Goal: Transaction & Acquisition: Purchase product/service

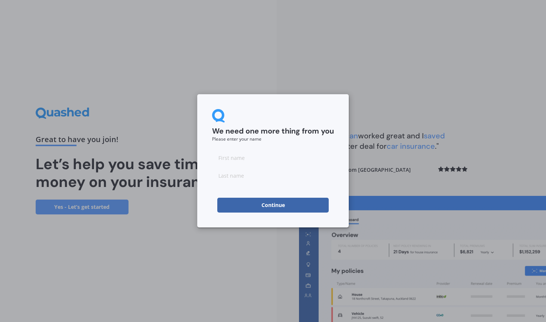
click at [233, 163] on input at bounding box center [273, 157] width 122 height 15
type input "Serena"
click at [243, 179] on input at bounding box center [273, 175] width 122 height 15
type input "Hobson"
click at [264, 205] on button "Continue" at bounding box center [272, 205] width 111 height 15
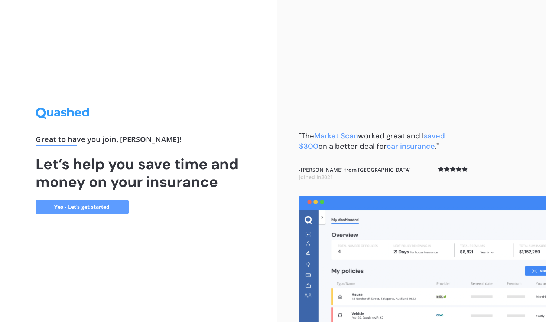
click at [88, 204] on link "Yes - Let’s get started" at bounding box center [82, 207] width 93 height 15
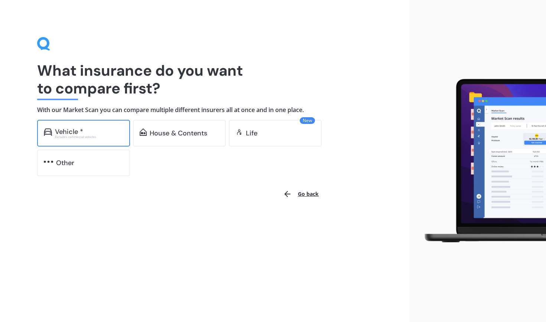
click at [76, 130] on div "Vehicle *" at bounding box center [69, 131] width 28 height 7
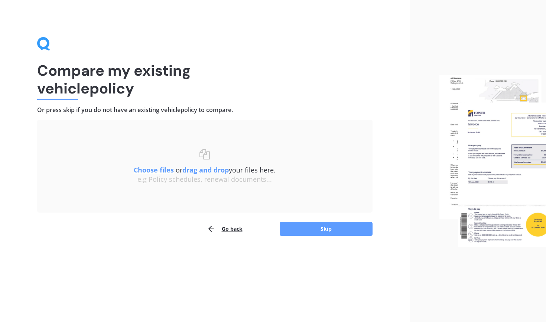
click at [151, 170] on u "Choose files" at bounding box center [154, 170] width 40 height 9
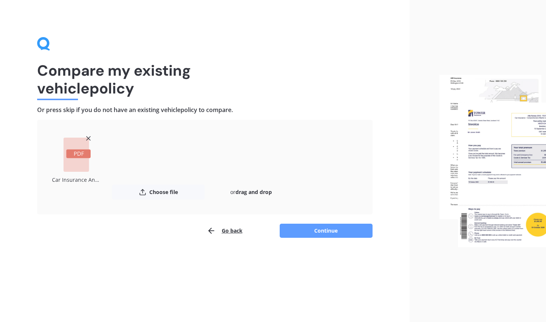
click at [73, 155] on rect at bounding box center [78, 154] width 25 height 9
click at [310, 228] on button "Continue" at bounding box center [326, 231] width 93 height 14
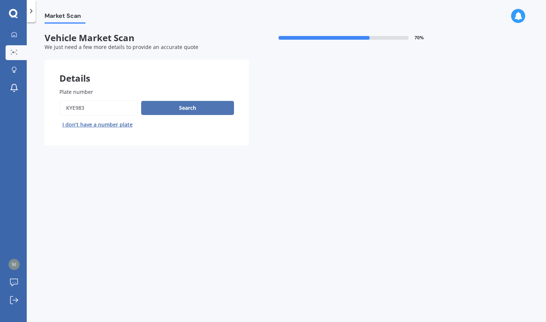
click at [191, 105] on button "Search" at bounding box center [187, 108] width 93 height 14
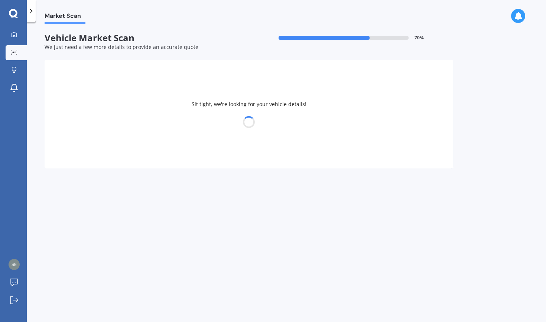
select select "MAZDA"
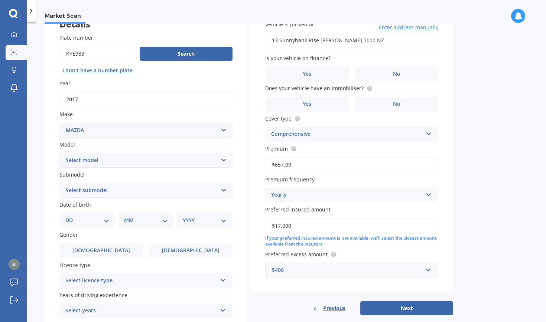
scroll to position [56, 0]
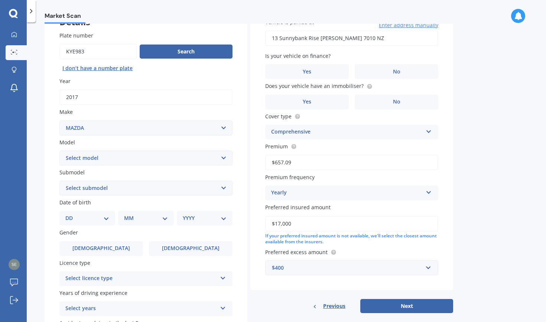
select select "22"
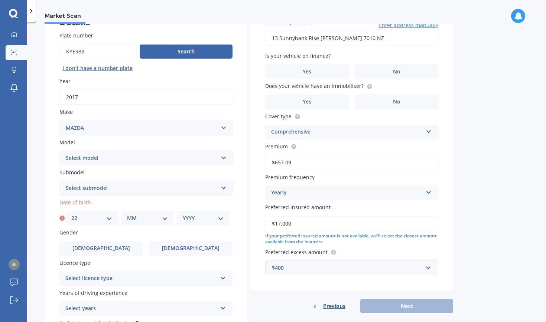
select select "09"
select select "1977"
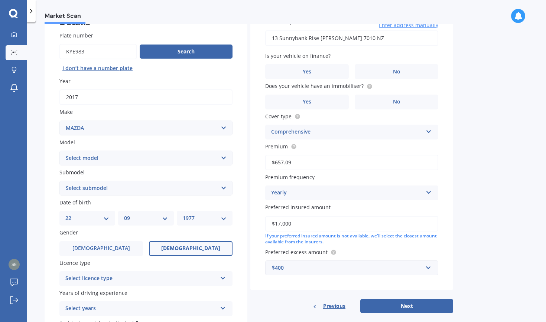
click at [185, 245] on span "Female" at bounding box center [190, 248] width 59 height 6
click at [0, 0] on input "Female" at bounding box center [0, 0] width 0 height 0
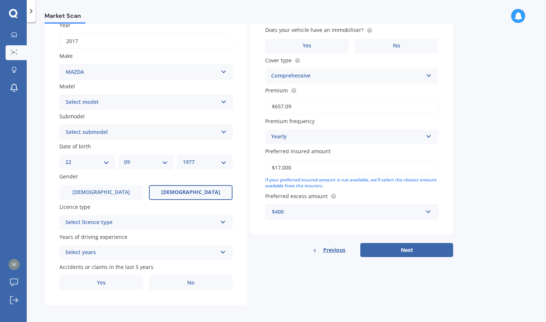
scroll to position [112, 0]
click at [124, 219] on div "Select licence type" at bounding box center [141, 223] width 152 height 9
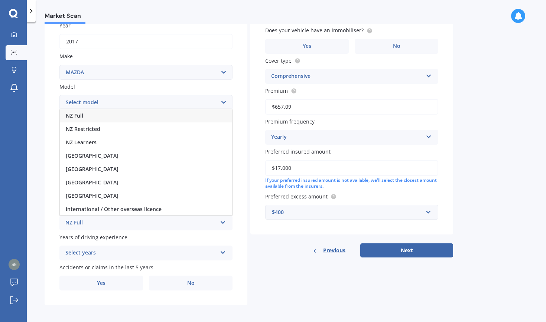
click at [104, 113] on div "NZ Full" at bounding box center [146, 115] width 172 height 13
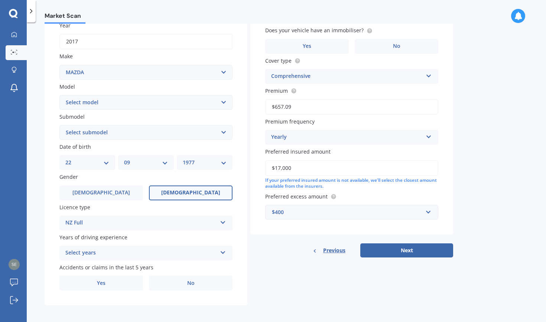
click at [116, 253] on div "Select years" at bounding box center [141, 253] width 152 height 9
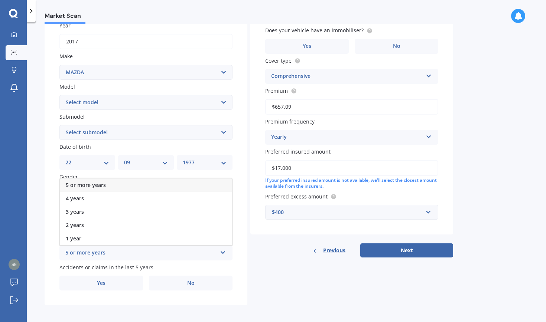
scroll to position [0, 0]
click at [89, 186] on div "5 or more years" at bounding box center [146, 185] width 172 height 13
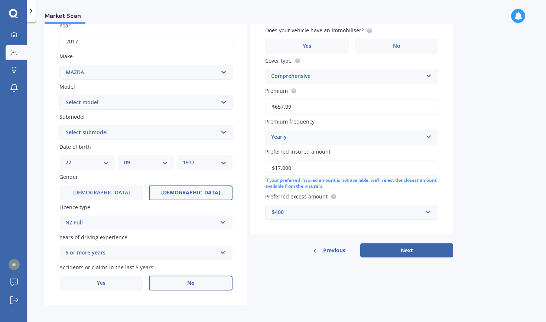
click at [179, 281] on label "No" at bounding box center [191, 283] width 84 height 15
click at [0, 0] on input "No" at bounding box center [0, 0] width 0 height 0
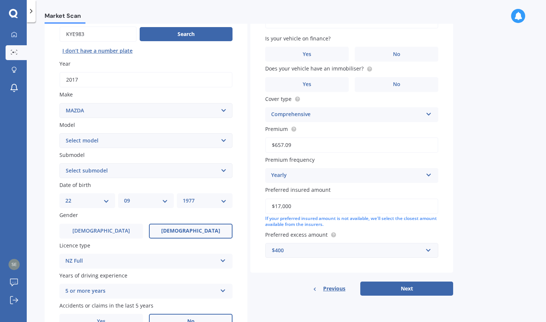
scroll to position [76, 0]
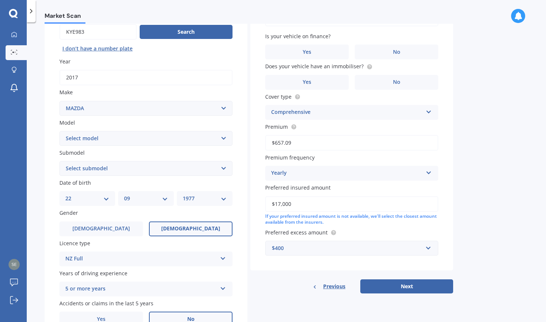
select select "CX3"
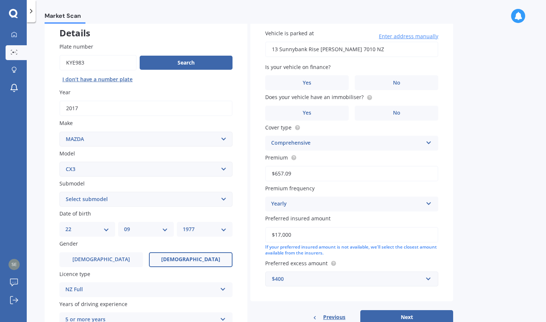
scroll to position [80, 0]
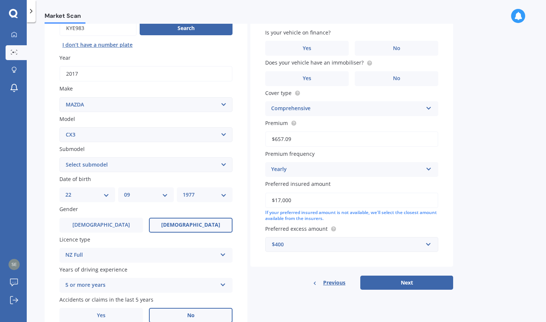
click at [221, 251] on icon at bounding box center [223, 253] width 6 height 5
click at [267, 279] on div "Previous Next" at bounding box center [351, 283] width 203 height 14
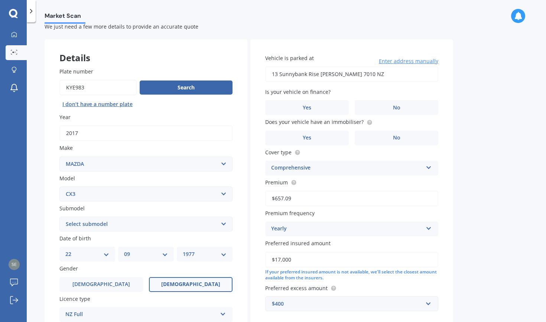
scroll to position [19, 0]
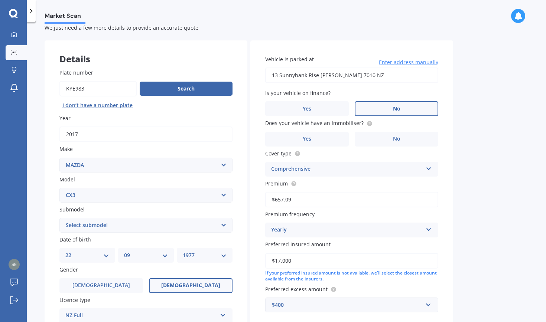
click at [384, 108] on label "No" at bounding box center [397, 108] width 84 height 15
click at [0, 0] on input "No" at bounding box center [0, 0] width 0 height 0
click at [381, 140] on label "No" at bounding box center [397, 139] width 84 height 15
click at [0, 0] on input "No" at bounding box center [0, 0] width 0 height 0
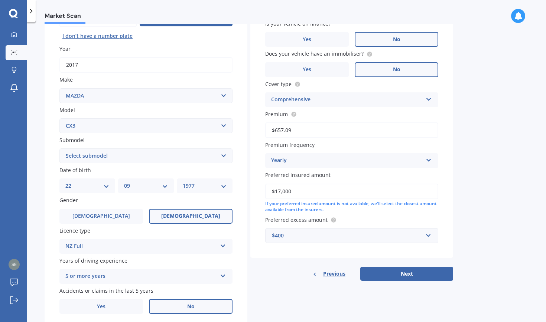
scroll to position [90, 0]
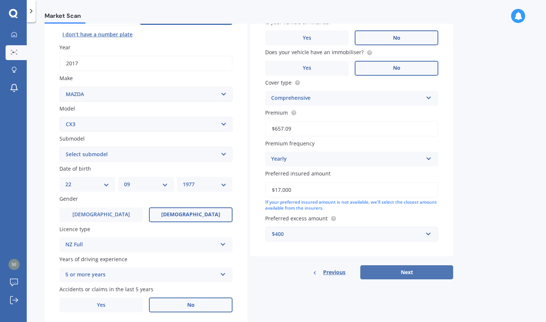
click at [407, 269] on button "Next" at bounding box center [406, 273] width 93 height 14
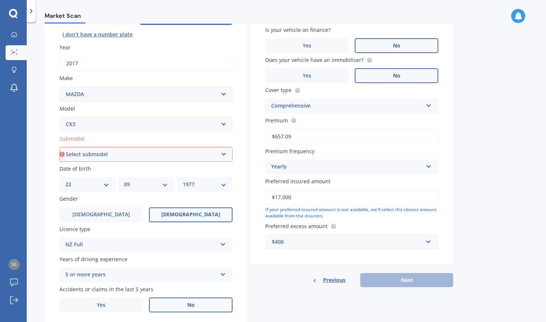
select select "(ALL OTHER)"
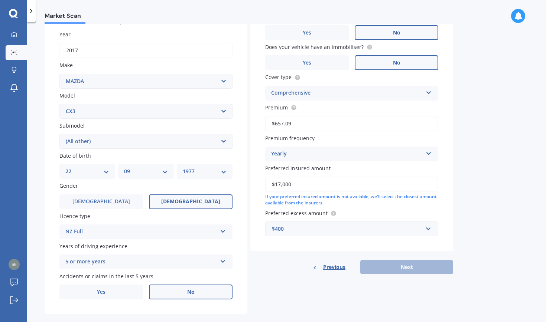
scroll to position [104, 0]
click at [178, 202] on label "Female" at bounding box center [191, 201] width 84 height 15
click at [0, 0] on input "Female" at bounding box center [0, 0] width 0 height 0
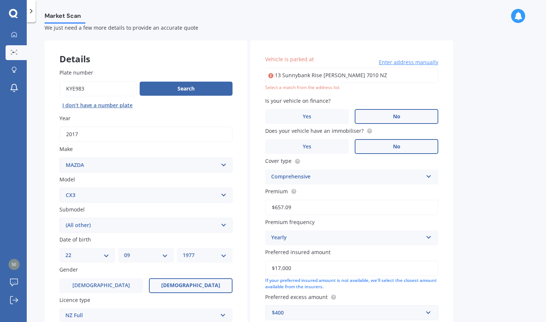
scroll to position [17, 0]
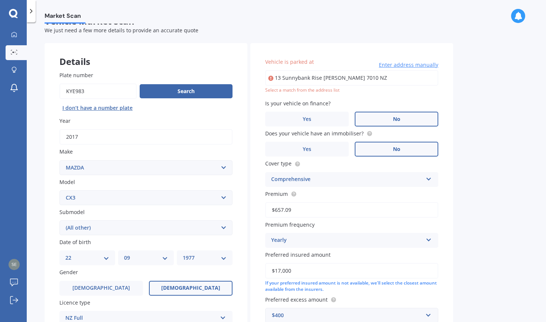
click at [318, 79] on input "13 Sunnybank Rise Marybank Nelson 7010 NZ" at bounding box center [351, 78] width 173 height 16
type input "13 Sunnybank Rise, Marybank, Nelson 7010"
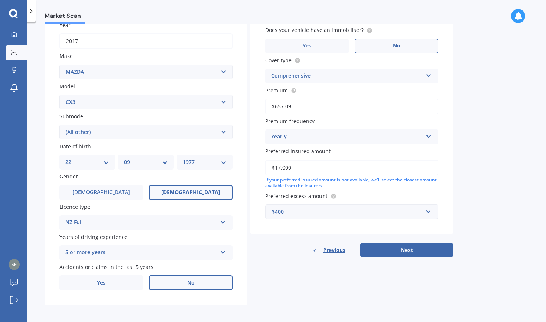
scroll to position [112, 0]
click at [393, 249] on button "Next" at bounding box center [406, 251] width 93 height 14
select select "22"
select select "09"
select select "1977"
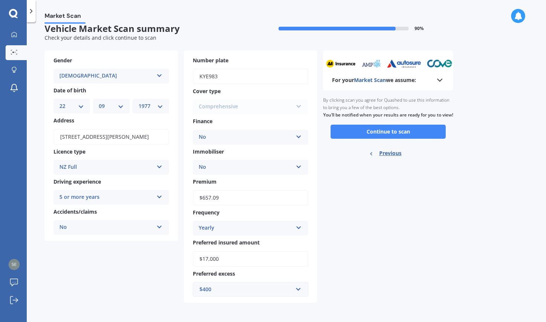
scroll to position [0, 0]
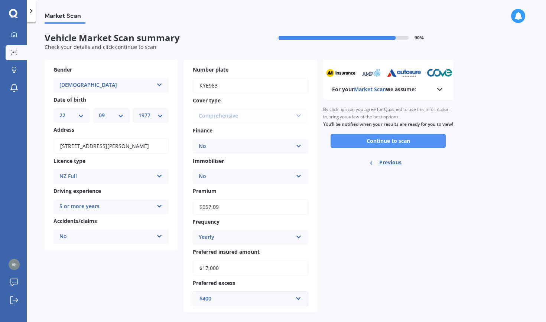
click at [363, 144] on button "Continue to scan" at bounding box center [388, 141] width 115 height 14
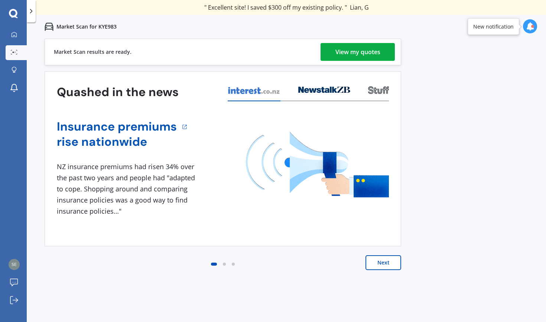
click at [344, 47] on div "View my quotes" at bounding box center [357, 52] width 45 height 18
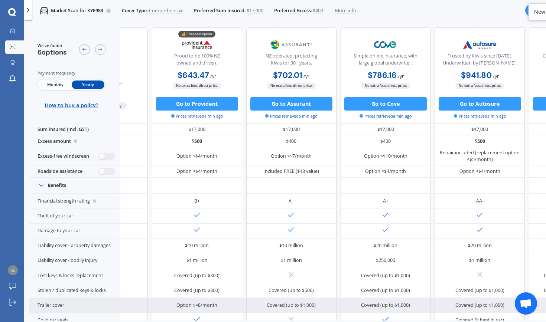
scroll to position [1, 66]
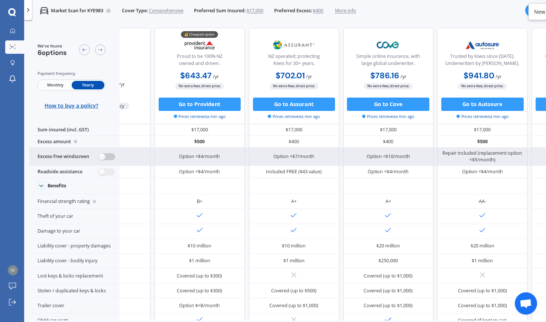
click at [101, 160] on label at bounding box center [107, 156] width 16 height 7
radio input "true"
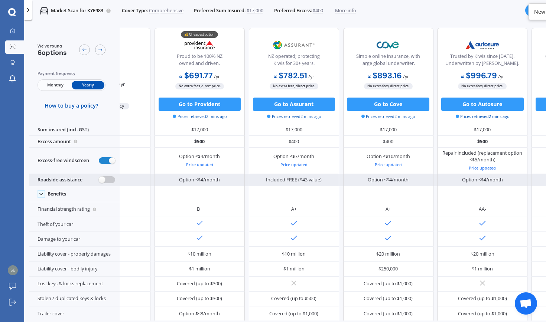
click at [99, 183] on label at bounding box center [107, 179] width 16 height 7
radio input "true"
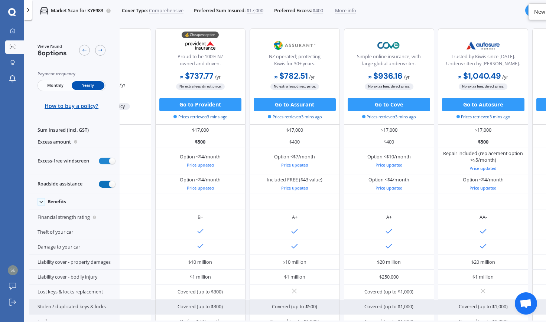
scroll to position [0, 65]
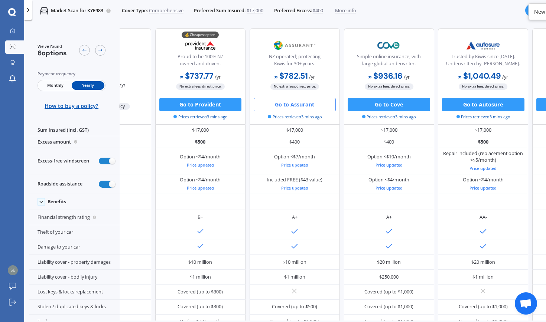
click at [284, 105] on button "Go to Assurant" at bounding box center [295, 104] width 82 height 13
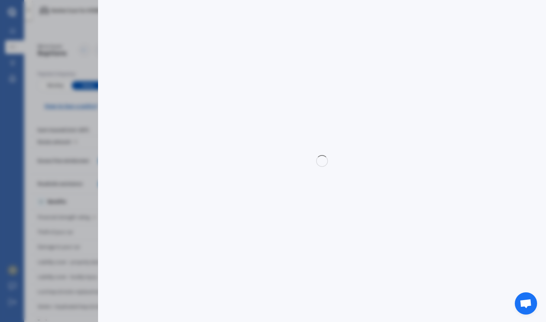
select select "full"
select select "0"
select select "Nelson"
select select "MAZDA"
select select "CX3"
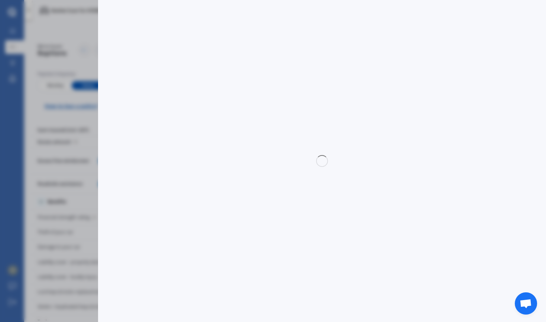
select select "(ALL OTHER)"
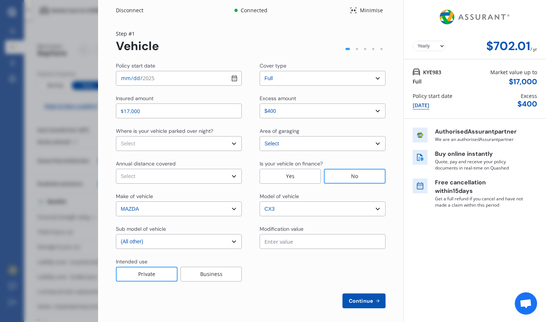
click at [420, 107] on div "05 Oct 2025" at bounding box center [421, 105] width 17 height 8
click at [415, 105] on div "05 Oct 2025" at bounding box center [421, 105] width 17 height 8
click at [230, 78] on input "2025-10-05" at bounding box center [179, 78] width 126 height 15
type input "2025-10-31"
click at [227, 103] on div "Insured amount" at bounding box center [179, 99] width 126 height 9
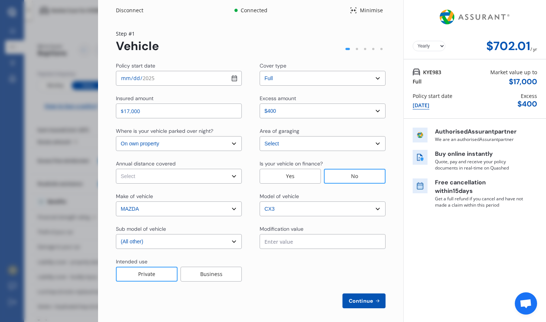
select select "In a garage"
select select "20000"
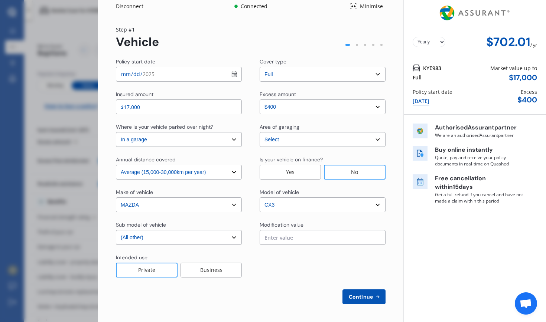
scroll to position [4, 0]
click at [348, 296] on span "Continue" at bounding box center [360, 297] width 27 height 6
select select "Miss"
select select "22"
select select "09"
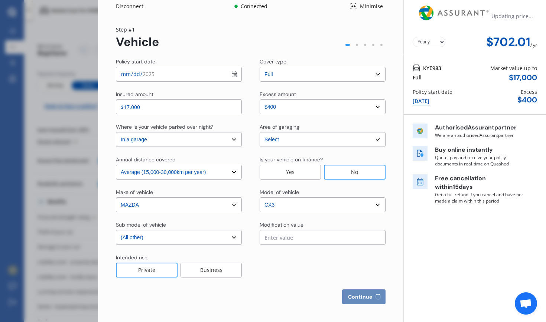
select select "1977"
select select "full"
select select "more than 4 years"
select select "New Zealand"
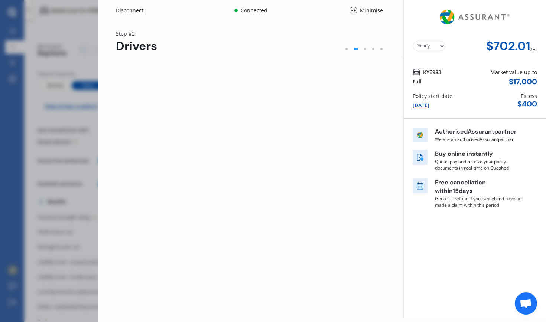
scroll to position [0, 0]
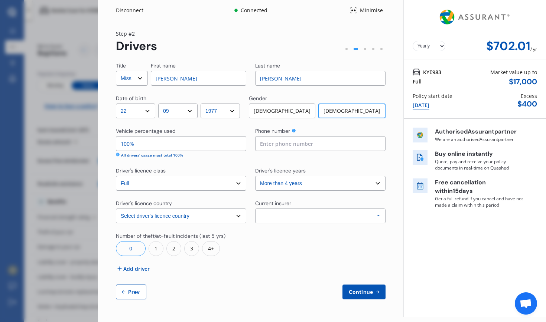
click at [278, 214] on div "Allianz AAI AMI IAG - NZI/State Lumley Vero Unknown Other Insurer None Protecta…" at bounding box center [320, 216] width 130 height 15
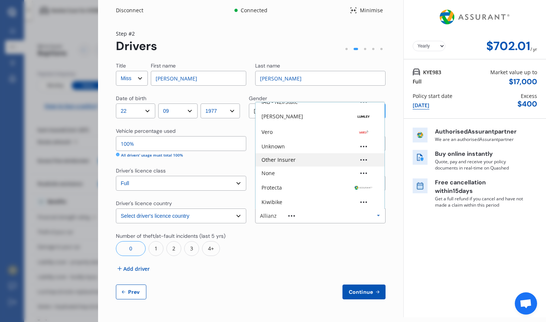
scroll to position [49, 0]
click at [283, 162] on div "Other Insurer" at bounding box center [278, 159] width 34 height 5
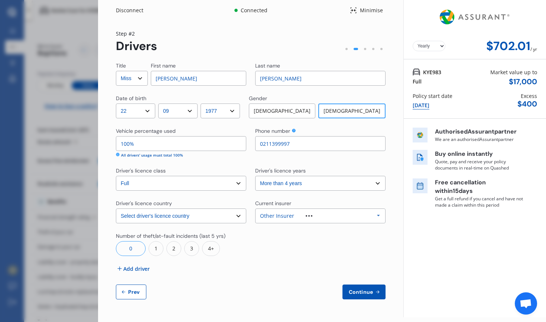
type input "0211399997"
click at [129, 288] on button "Prev" at bounding box center [131, 292] width 30 height 15
select select "full"
select select "0"
select select "In a garage"
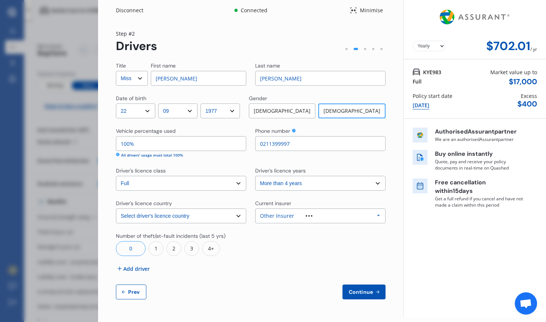
select select "Nelson"
select select "20000"
select select "MAZDA"
select select "CX3"
select select "(ALL OTHER)"
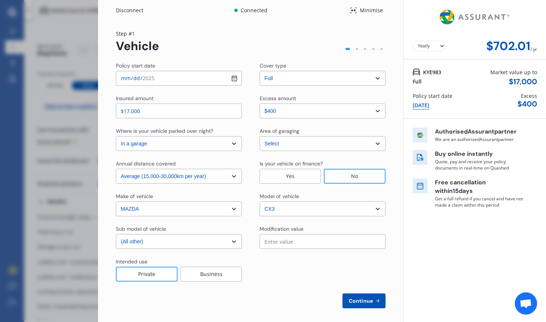
click at [157, 82] on input "2025-10-31" at bounding box center [179, 78] width 126 height 15
type input "2025-10-30"
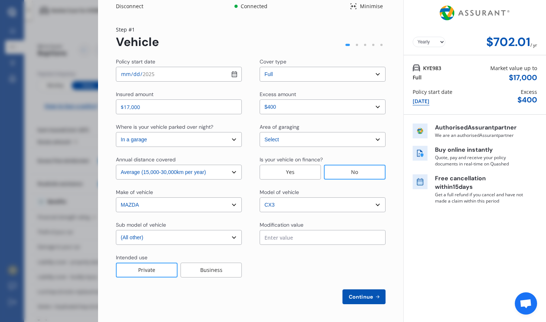
scroll to position [4, 0]
click at [355, 296] on span "Continue" at bounding box center [360, 297] width 27 height 6
select select "Miss"
select select "22"
select select "09"
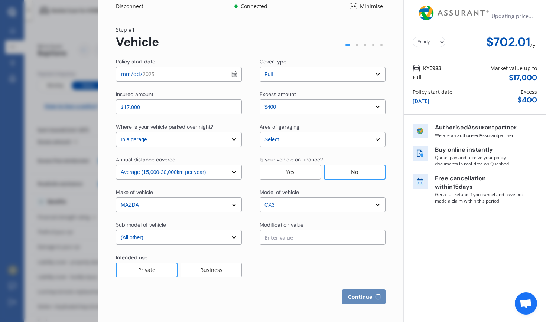
select select "1977"
select select "full"
select select "more than 4 years"
select select "New Zealand"
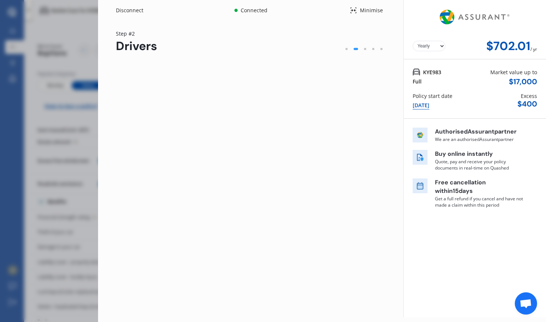
scroll to position [0, 0]
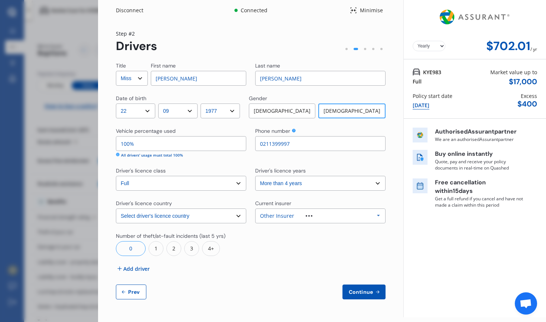
click at [357, 293] on span "Continue" at bounding box center [360, 292] width 27 height 6
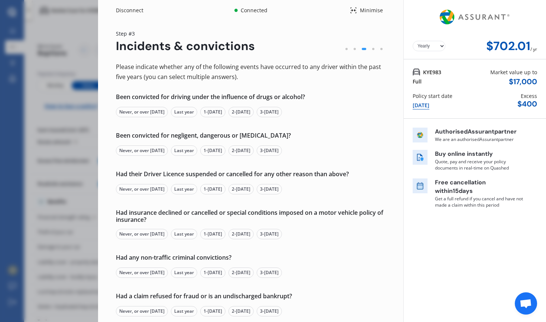
click at [138, 112] on div "Never, or over 5 yrs ago" at bounding box center [142, 112] width 52 height 10
click at [128, 152] on div "Never, or over 5 yrs ago" at bounding box center [142, 151] width 52 height 10
click at [121, 188] on div "Never, or over 5 yrs ago" at bounding box center [142, 189] width 52 height 10
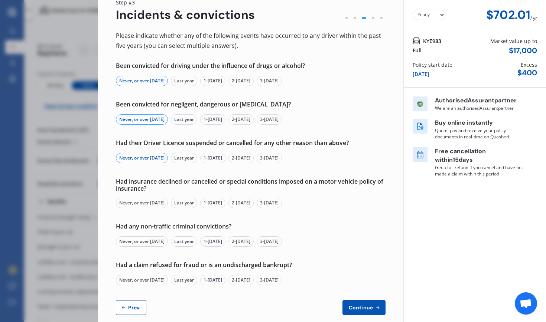
click at [128, 202] on div "Never, or over 5 yrs ago" at bounding box center [142, 203] width 52 height 10
click at [126, 241] on div "Never, or over 5 yrs ago" at bounding box center [142, 242] width 52 height 10
click at [127, 277] on div "Never, or over 5 yrs ago" at bounding box center [142, 280] width 52 height 10
click at [347, 309] on span "Continue" at bounding box center [360, 308] width 27 height 6
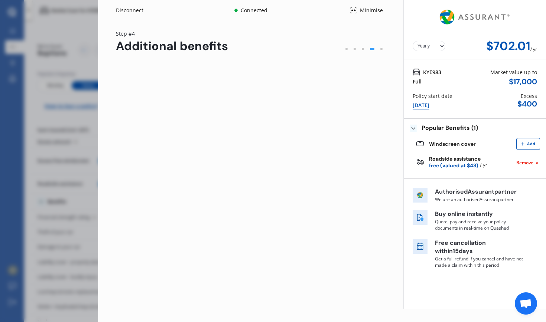
scroll to position [0, 0]
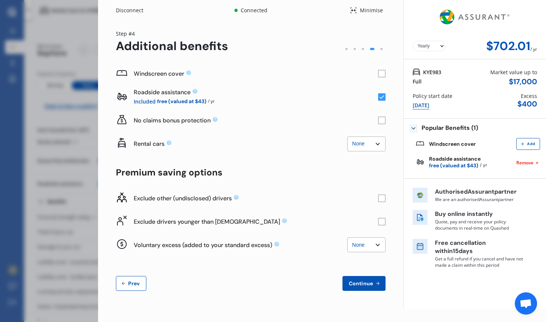
click at [380, 75] on rect at bounding box center [381, 73] width 7 height 7
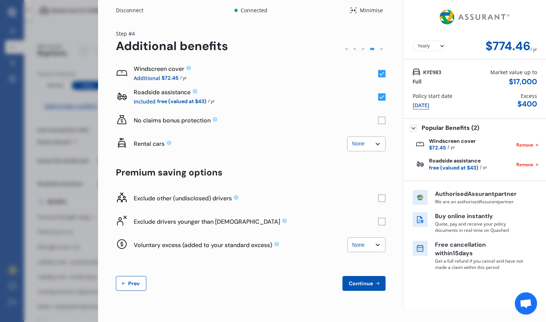
click at [357, 285] on span "Continue" at bounding box center [360, 284] width 27 height 6
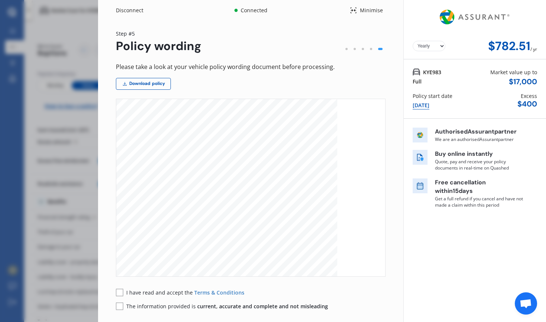
scroll to position [488, 0]
click at [121, 295] on rect at bounding box center [119, 292] width 7 height 7
click at [121, 308] on rect at bounding box center [119, 306] width 7 height 7
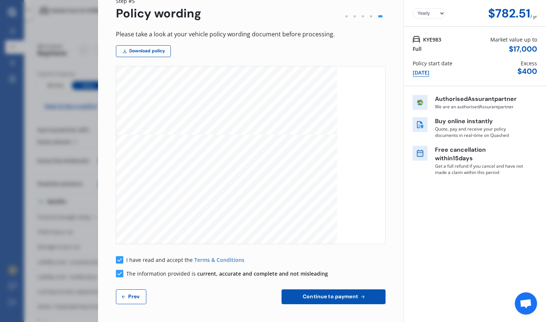
scroll to position [32, 0]
click at [325, 297] on span "Continue to payment" at bounding box center [330, 297] width 58 height 6
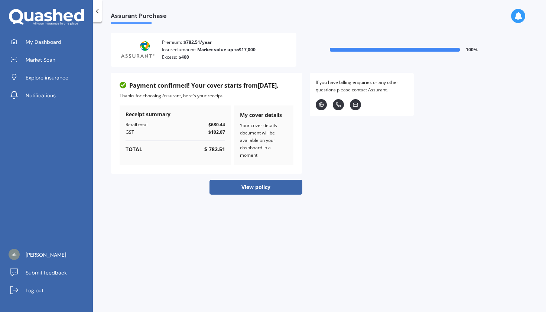
click at [254, 183] on button "View policy" at bounding box center [255, 187] width 93 height 15
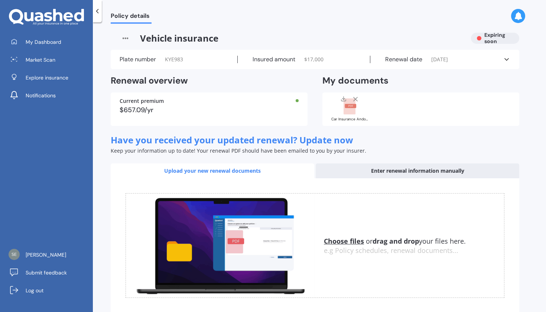
click at [350, 101] on rect at bounding box center [350, 106] width 12 height 16
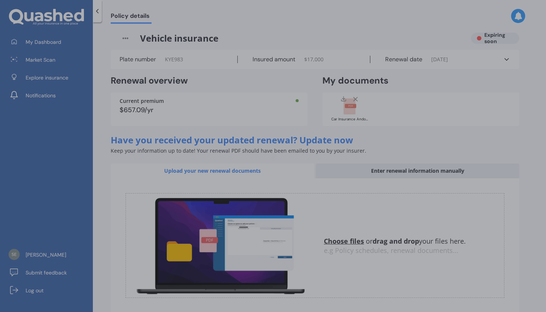
click at [350, 101] on div at bounding box center [273, 156] width 546 height 312
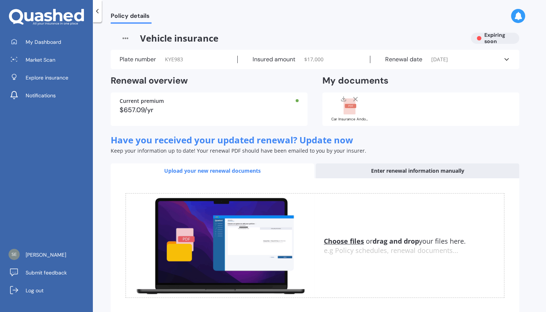
click at [349, 106] on rect at bounding box center [351, 106] width 12 height 4
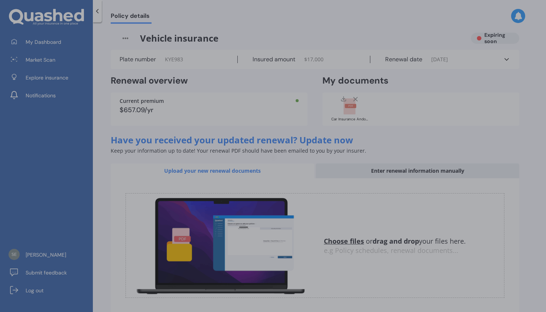
click at [349, 106] on div at bounding box center [273, 156] width 546 height 312
